Goal: Information Seeking & Learning: Learn about a topic

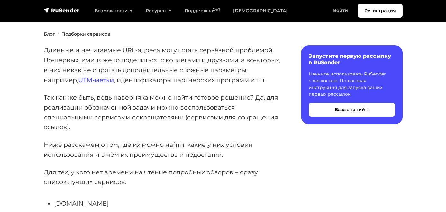
scroll to position [32, 0]
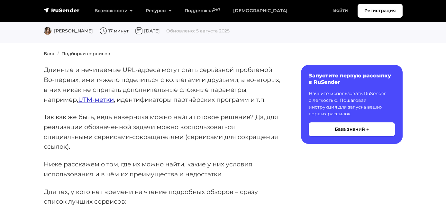
click at [101, 104] on link "UTM-метки" at bounding box center [96, 100] width 36 height 8
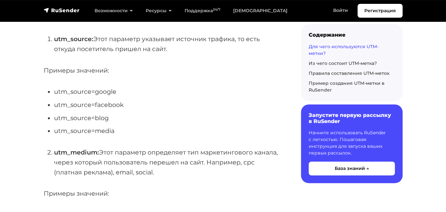
scroll to position [386, 0]
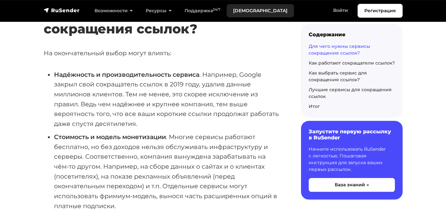
scroll to position [933, 0]
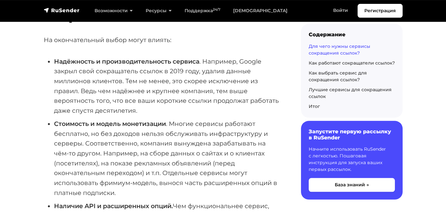
scroll to position [965, 0]
